Goal: Task Accomplishment & Management: Use online tool/utility

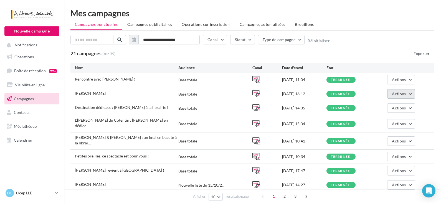
click at [393, 90] on button "Actions" at bounding box center [401, 93] width 28 height 9
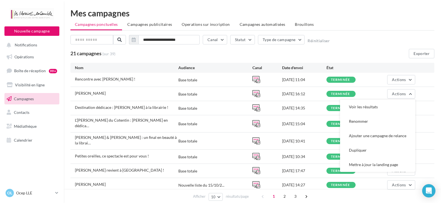
click at [393, 103] on button "Voir les résultats" at bounding box center [377, 107] width 75 height 14
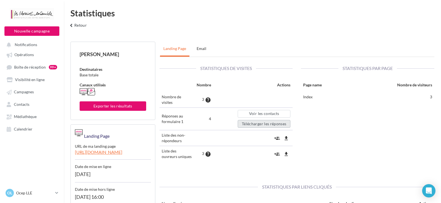
click at [263, 122] on button "Télécharger les réponses" at bounding box center [264, 124] width 53 height 8
click at [323, 148] on div "Statistiques de visites Nombre Actions Nombre de visites 3 help Réponses au for…" at bounding box center [297, 116] width 284 height 119
